Goal: Check status: Check status

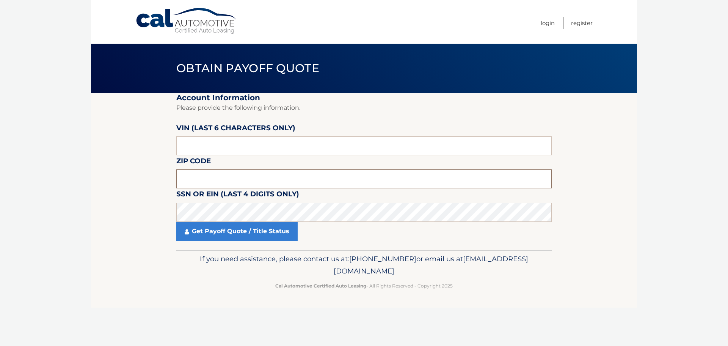
click at [219, 178] on input "text" at bounding box center [363, 178] width 375 height 19
click at [201, 177] on input "text" at bounding box center [363, 178] width 375 height 19
click at [197, 180] on input "text" at bounding box center [363, 178] width 375 height 19
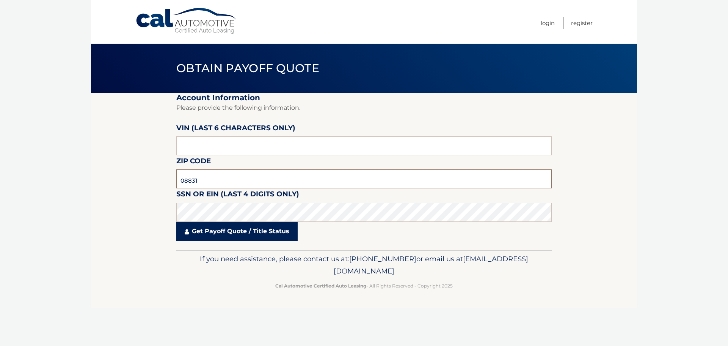
type input "08831"
click at [255, 233] on link "Get Payoff Quote / Title Status" at bounding box center [236, 231] width 121 height 19
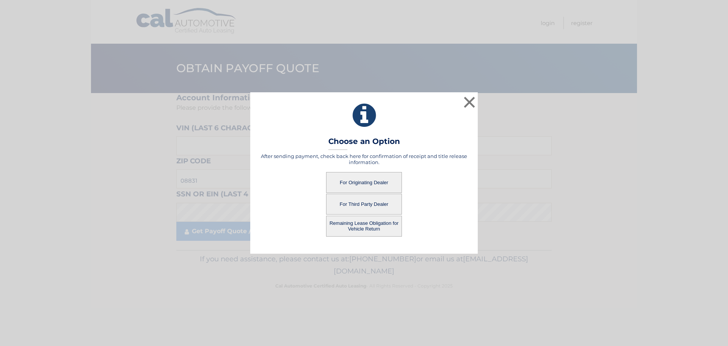
click at [363, 228] on button "Remaining Lease Obligation for Vehicle Return" at bounding box center [364, 225] width 76 height 21
click at [366, 225] on button "Remaining Lease Obligation for Vehicle Return" at bounding box center [364, 225] width 76 height 21
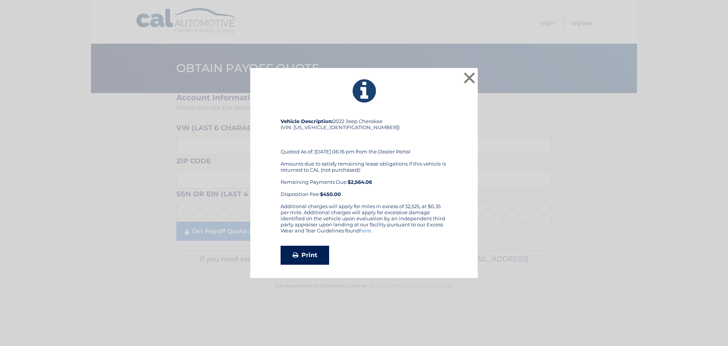
click at [304, 253] on link "Print" at bounding box center [305, 254] width 49 height 19
click at [470, 73] on button "×" at bounding box center [469, 77] width 15 height 15
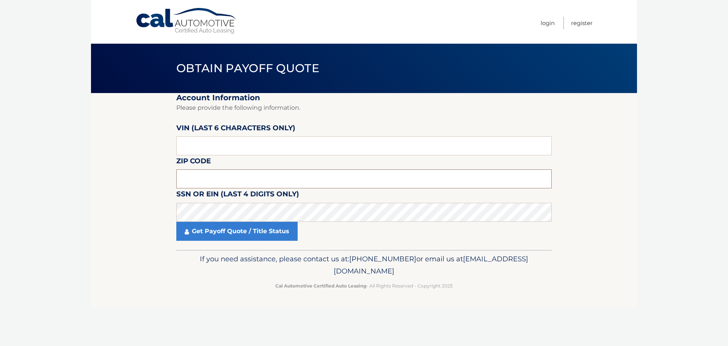
click at [200, 177] on input "text" at bounding box center [363, 178] width 375 height 19
type input "08831"
click at [203, 147] on input "text" at bounding box center [363, 145] width 375 height 19
type input "542619"
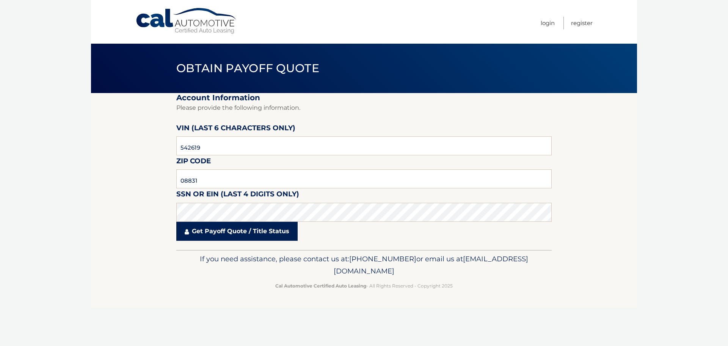
click at [241, 231] on link "Get Payoff Quote / Title Status" at bounding box center [236, 231] width 121 height 19
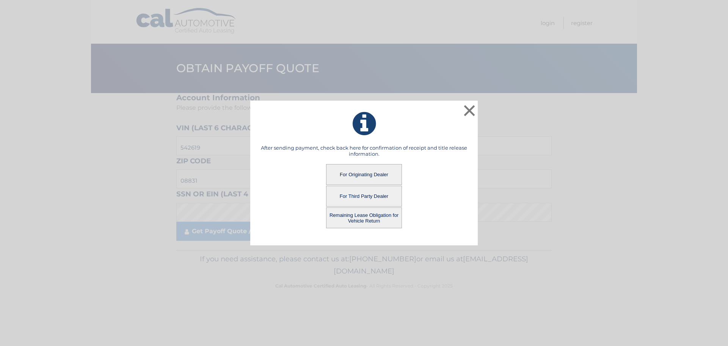
click at [370, 198] on button "For Third Party Dealer" at bounding box center [364, 195] width 76 height 21
click at [369, 193] on button "For Third Party Dealer" at bounding box center [364, 195] width 76 height 21
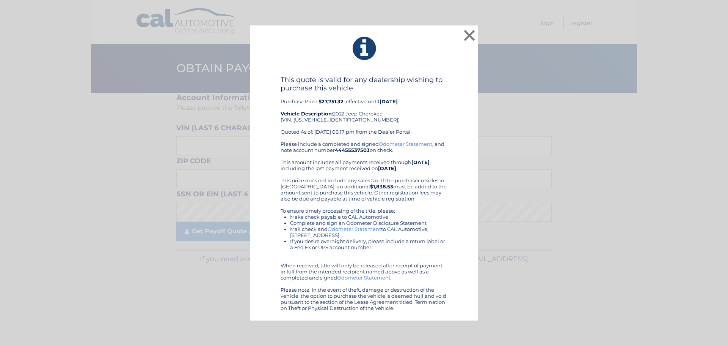
click at [415, 60] on icon at bounding box center [364, 48] width 209 height 27
click at [470, 38] on button "×" at bounding box center [469, 35] width 15 height 15
